Goal: Transaction & Acquisition: Book appointment/travel/reservation

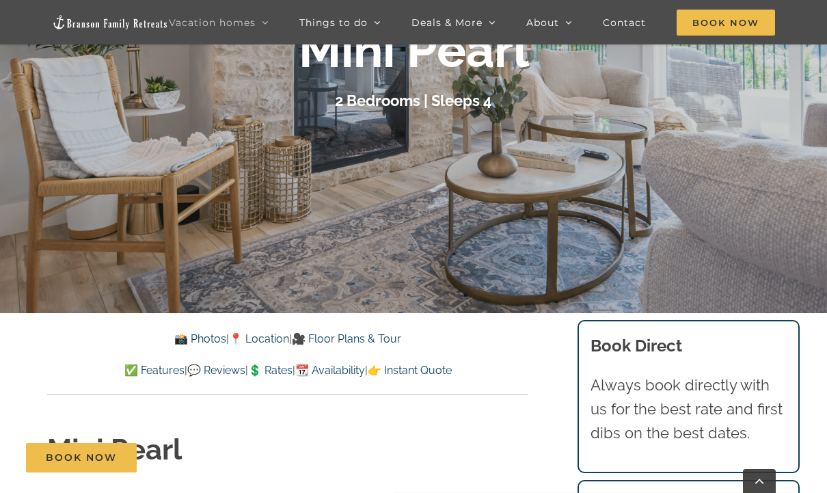
click at [608, 281] on div at bounding box center [413, 66] width 827 height 493
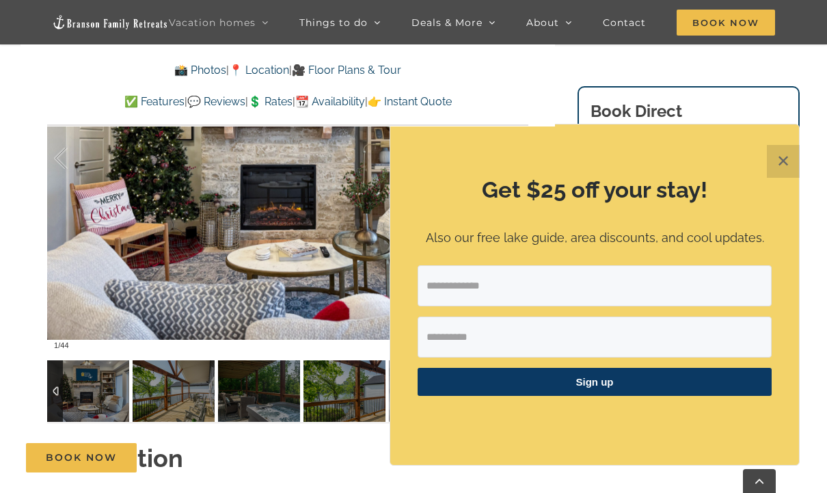
scroll to position [991, 0]
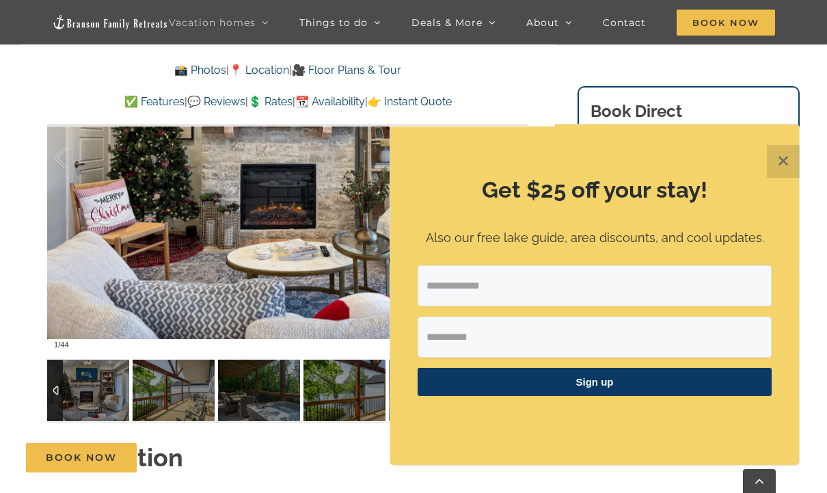
click at [348, 451] on h2 "Description" at bounding box center [287, 457] width 481 height 34
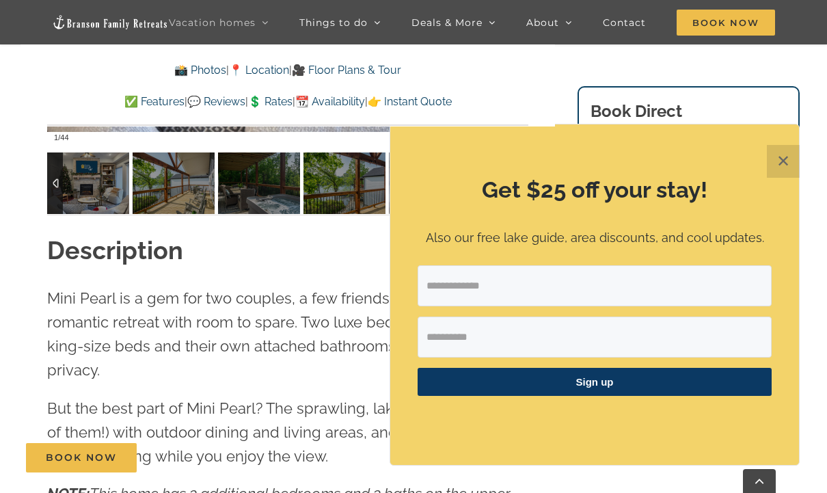
scroll to position [1200, 0]
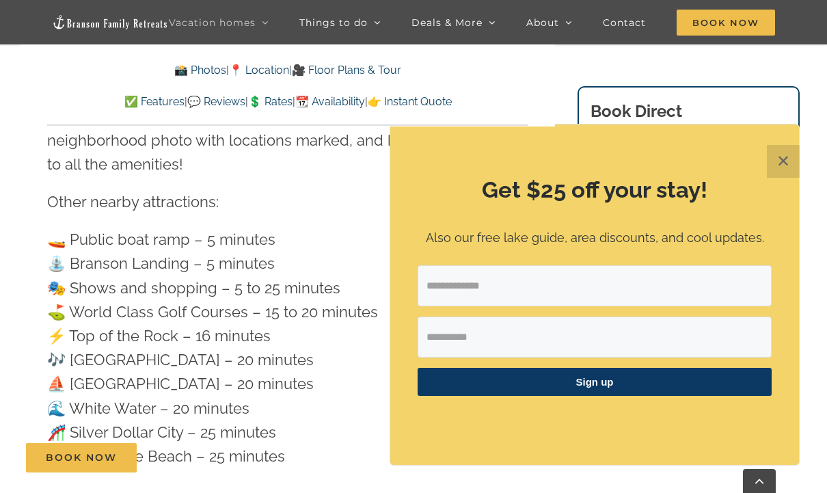
scroll to position [3519, 0]
click at [608, 306] on input "Email Address" at bounding box center [595, 285] width 354 height 41
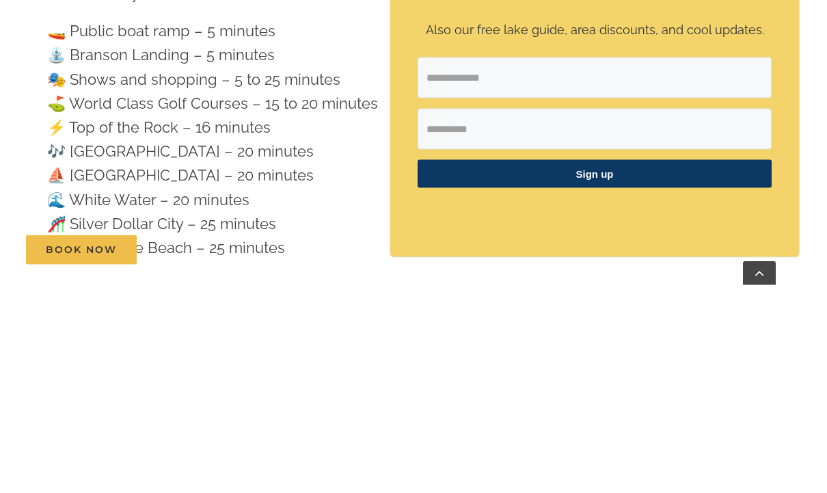
type input "**********"
type input "******"
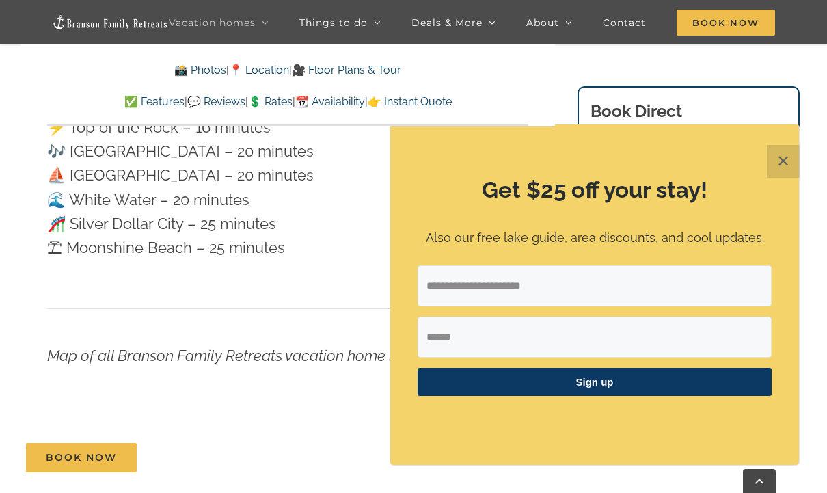
click at [608, 396] on span "Sign up" at bounding box center [595, 382] width 354 height 28
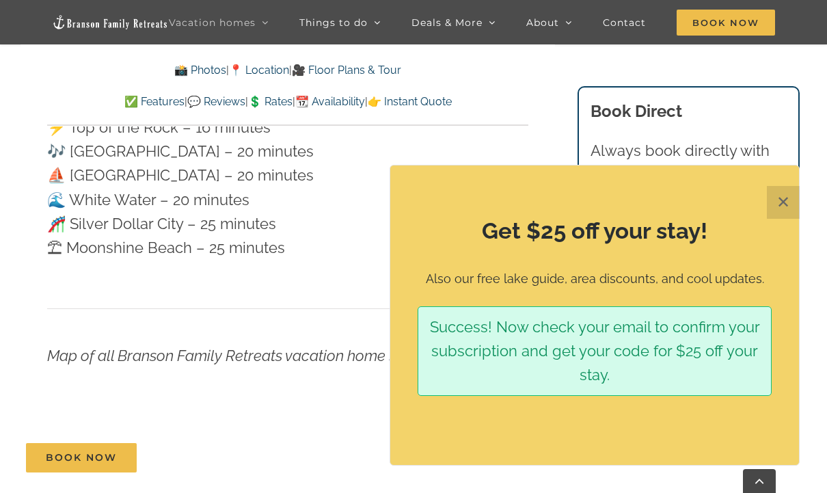
click at [608, 219] on button "✕" at bounding box center [783, 202] width 33 height 33
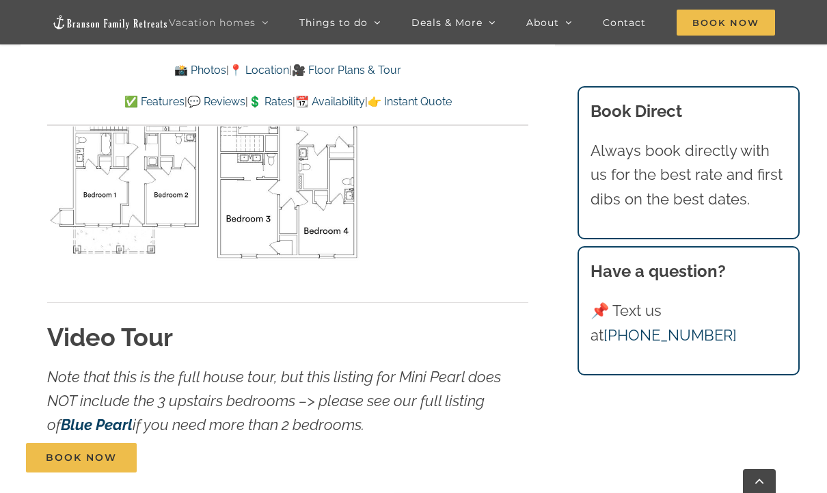
scroll to position [4471, 0]
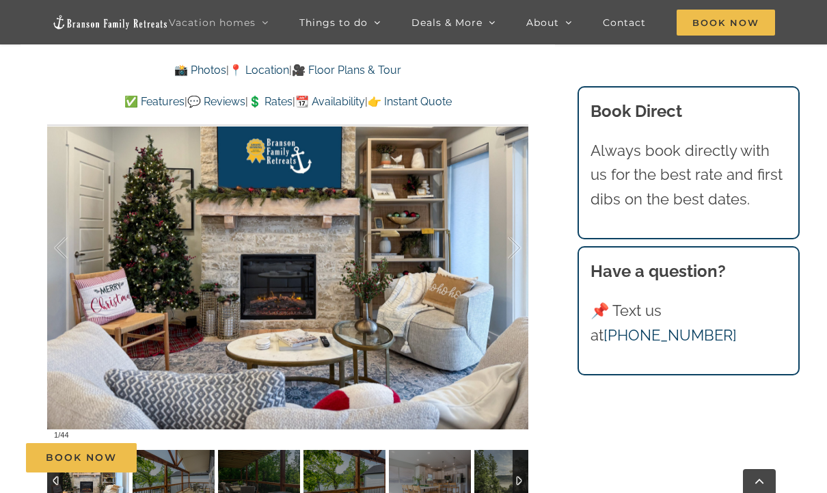
scroll to position [899, 0]
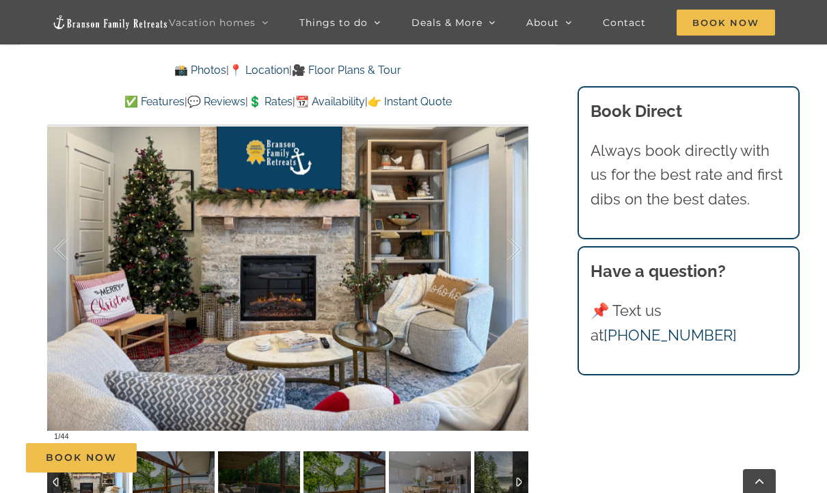
click at [167, 486] on img at bounding box center [174, 482] width 82 height 62
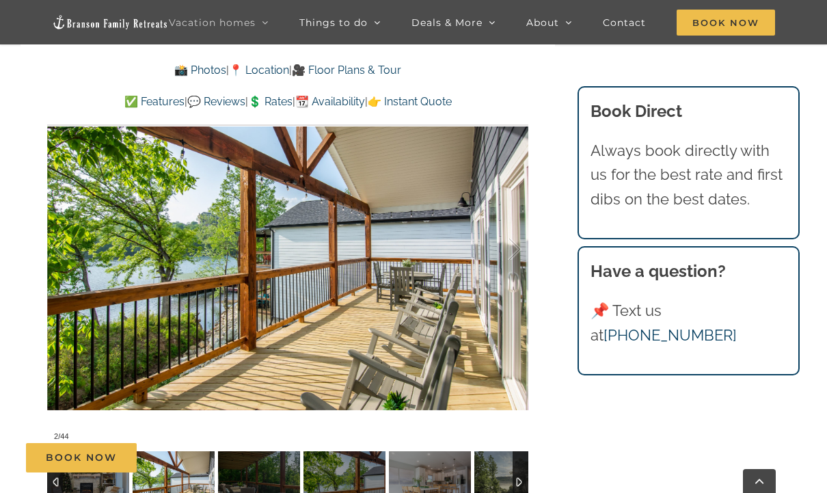
click at [234, 487] on img at bounding box center [259, 482] width 82 height 62
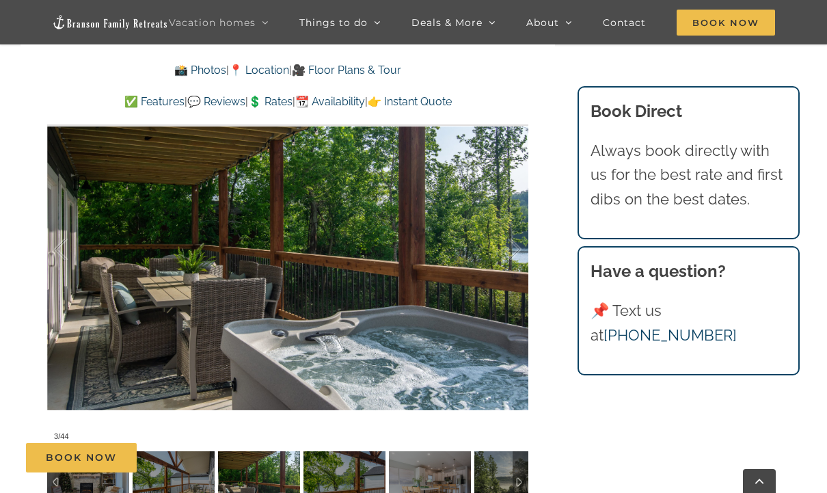
click at [321, 472] on div "Book Now" at bounding box center [424, 457] width 796 height 29
click at [322, 487] on img at bounding box center [344, 482] width 82 height 62
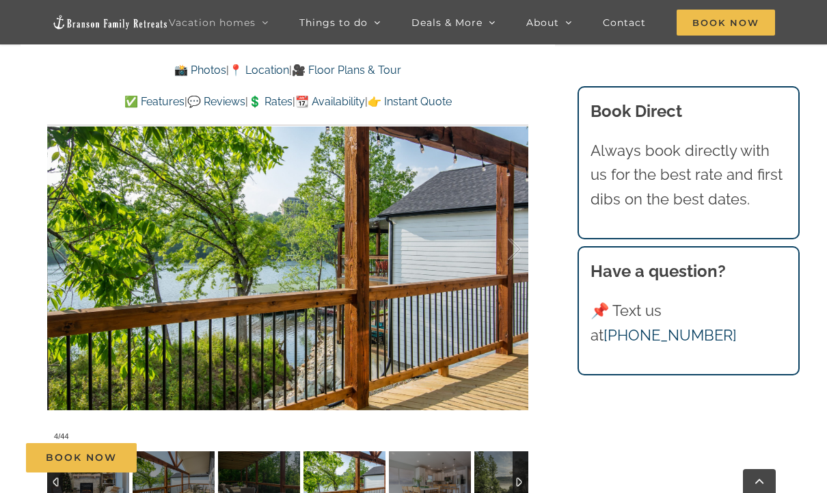
click at [412, 487] on img at bounding box center [430, 482] width 82 height 62
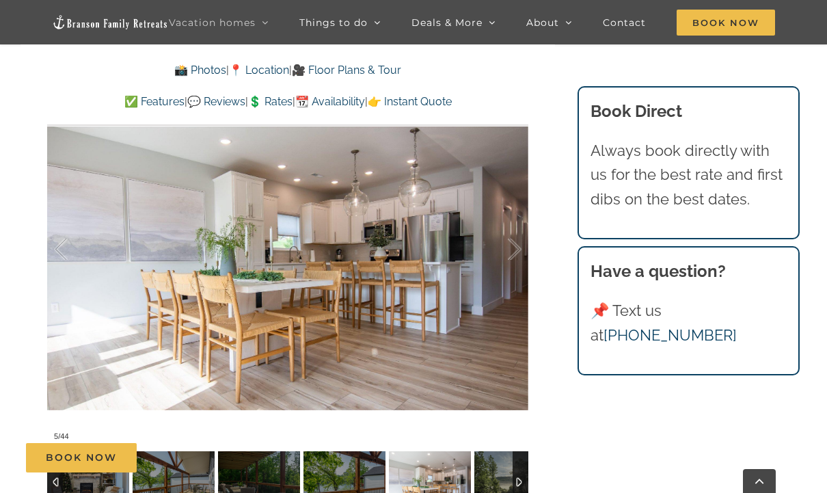
click at [498, 472] on div "Book Now" at bounding box center [424, 457] width 796 height 29
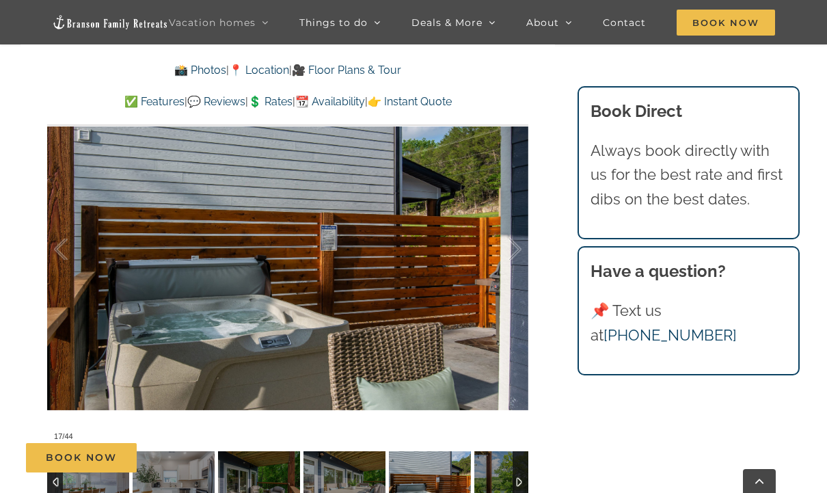
click at [483, 486] on img at bounding box center [515, 482] width 82 height 62
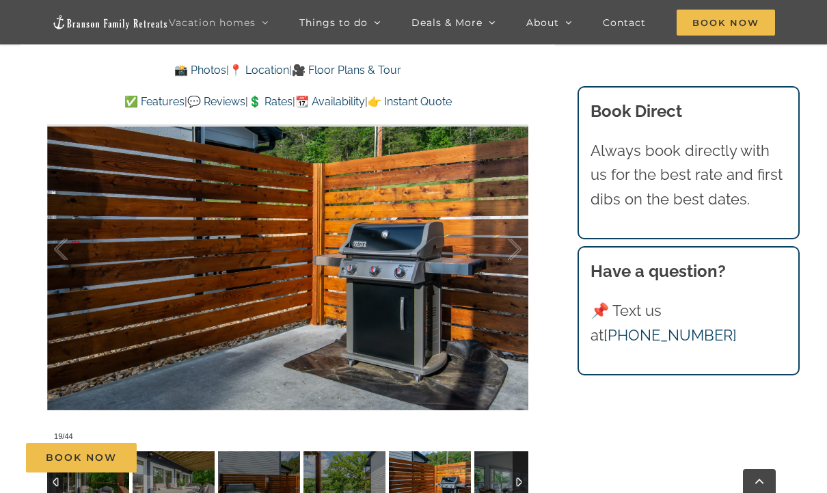
click at [485, 486] on img at bounding box center [515, 482] width 82 height 62
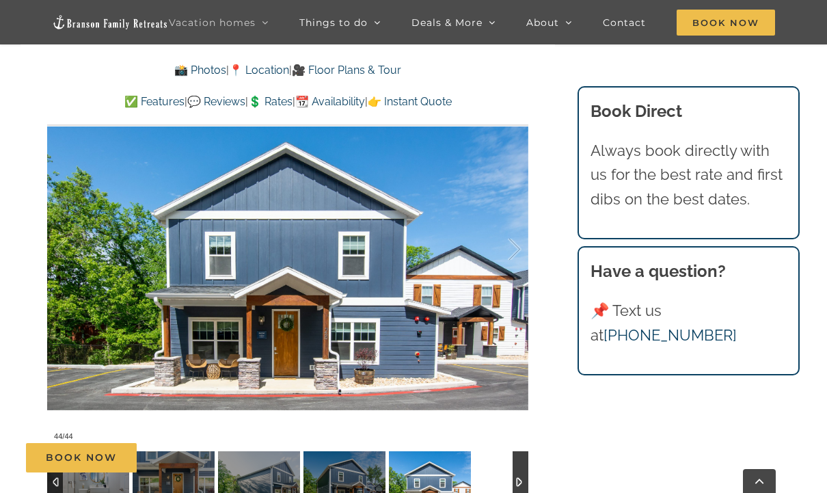
click at [459, 487] on img at bounding box center [430, 482] width 82 height 62
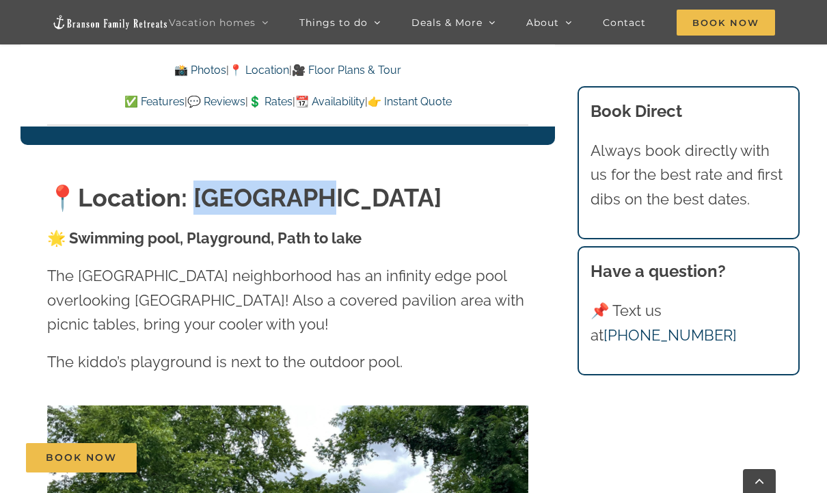
scroll to position [2436, 0]
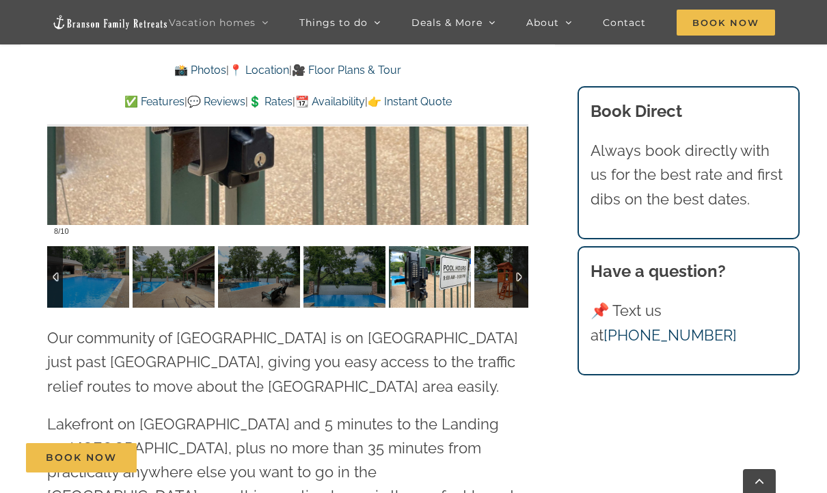
scroll to position [3041, 0]
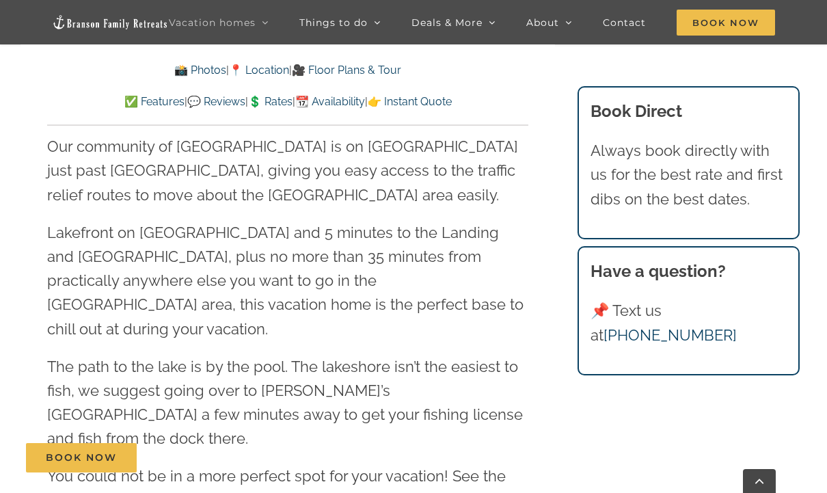
scroll to position [3190, 0]
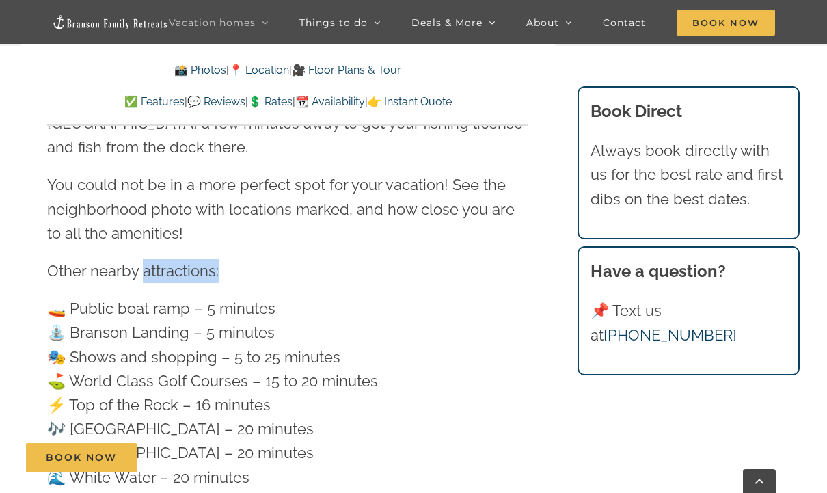
scroll to position [3456, 0]
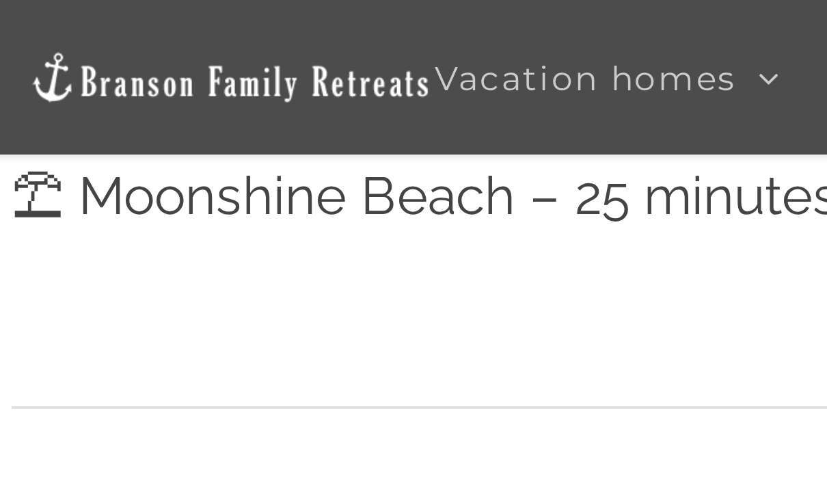
scroll to position [3916, 0]
